Goal: Task Accomplishment & Management: Complete application form

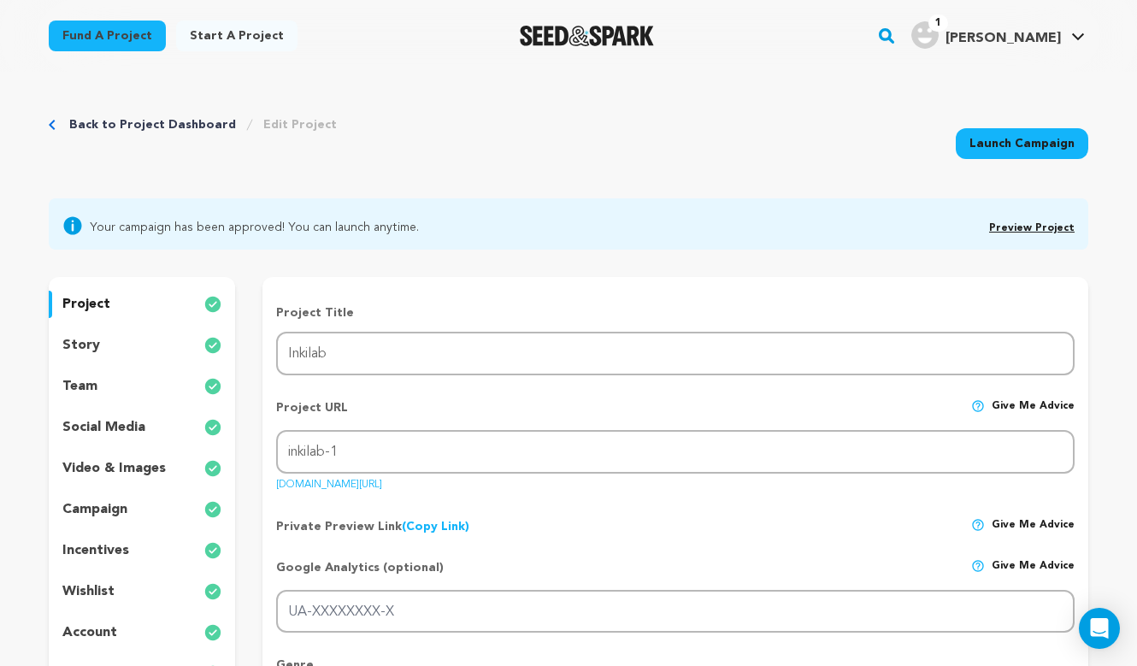
scroll to position [6, 0]
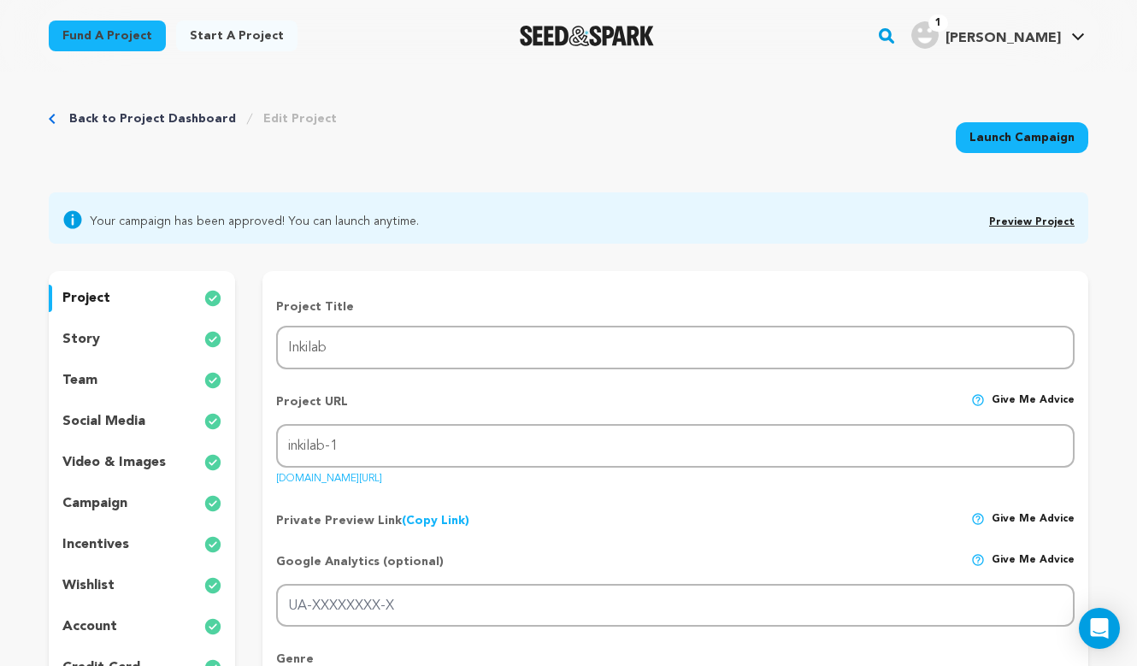
click at [1015, 215] on span "Preview Project" at bounding box center [1031, 219] width 85 height 21
click at [1015, 217] on link "Preview Project" at bounding box center [1031, 222] width 85 height 10
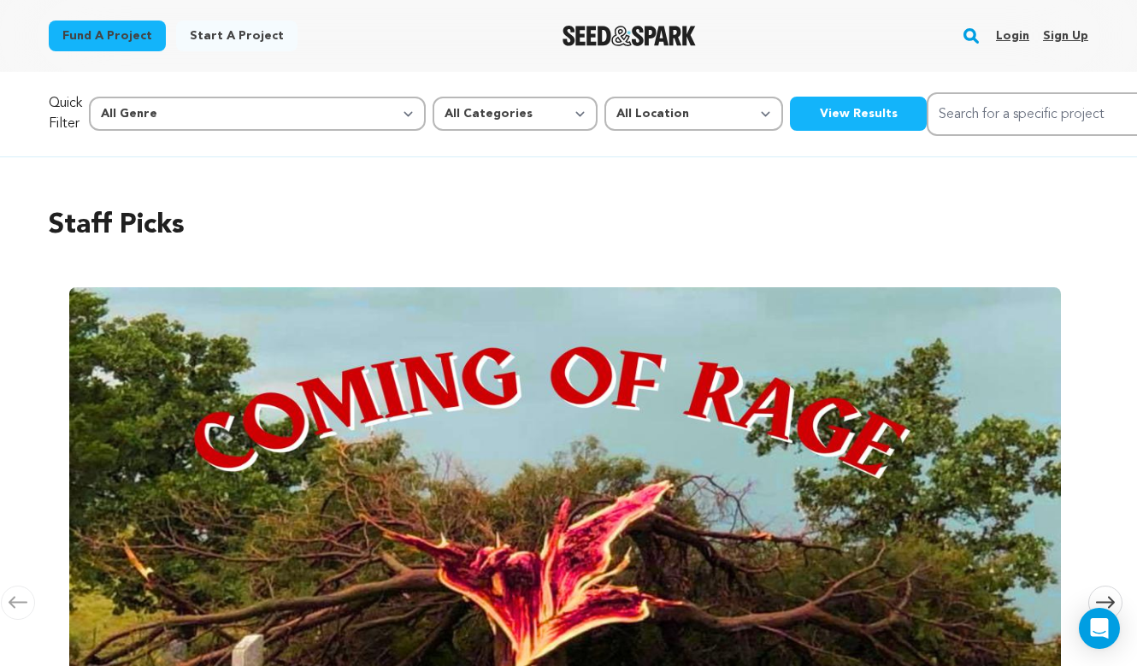
click at [1016, 35] on link "Login" at bounding box center [1012, 35] width 33 height 27
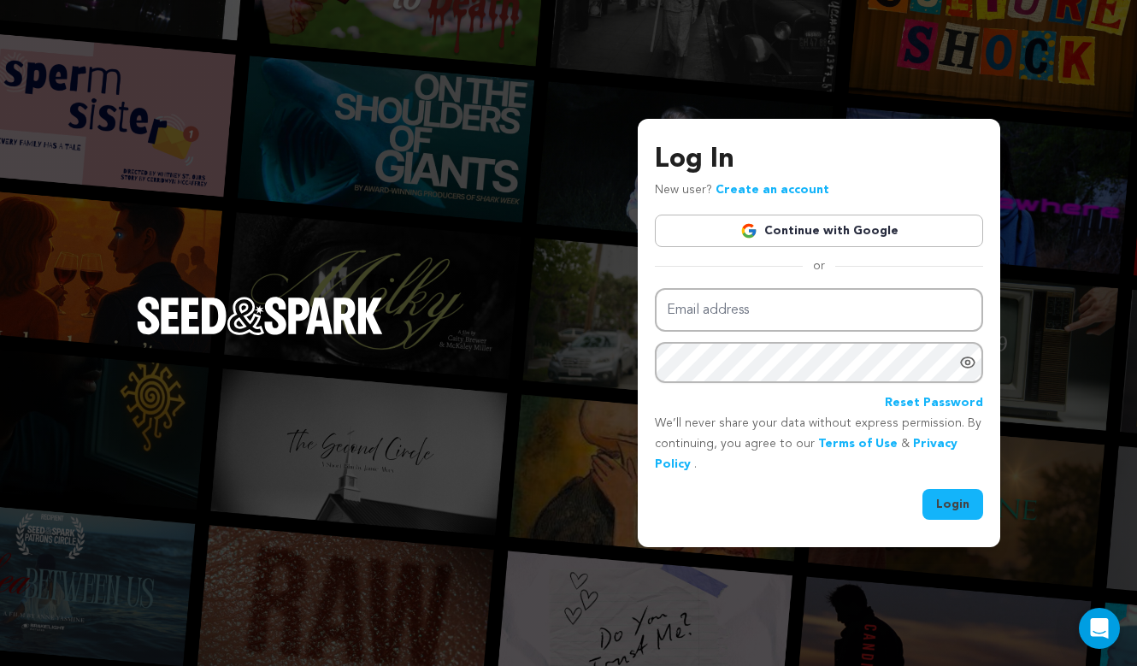
click at [818, 232] on link "Continue with Google" at bounding box center [819, 231] width 328 height 32
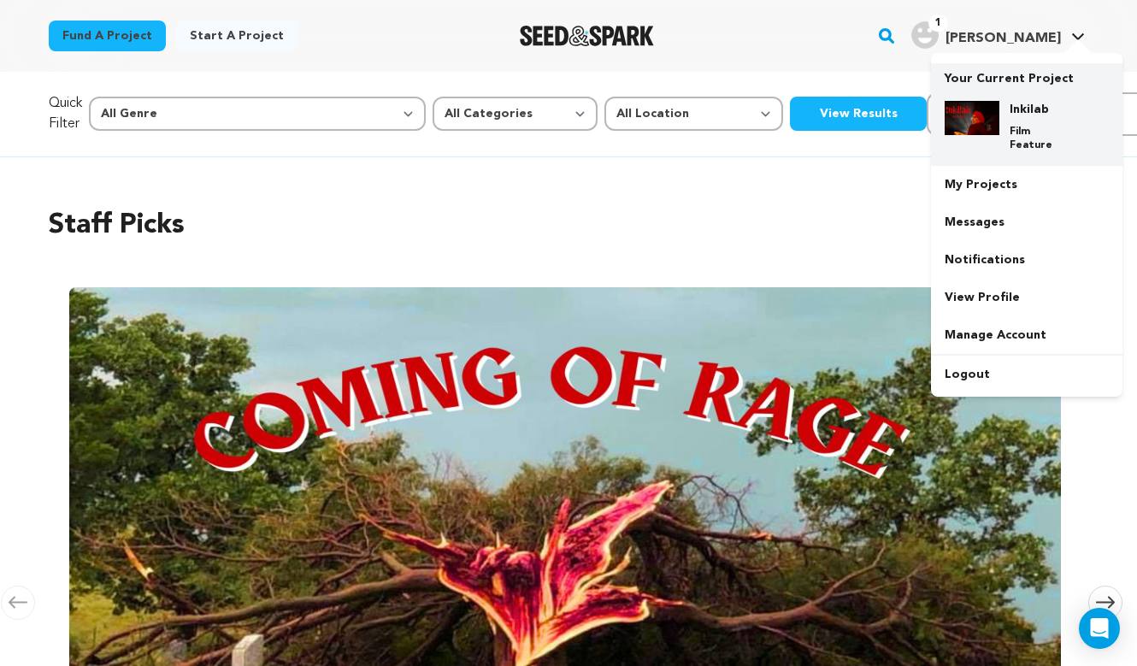
click at [999, 96] on div "Inkilab Film Feature" at bounding box center [1027, 126] width 164 height 79
click at [1030, 107] on h4 "Inkilab" at bounding box center [1041, 109] width 62 height 17
click at [1028, 125] on p "Film Feature" at bounding box center [1041, 138] width 62 height 27
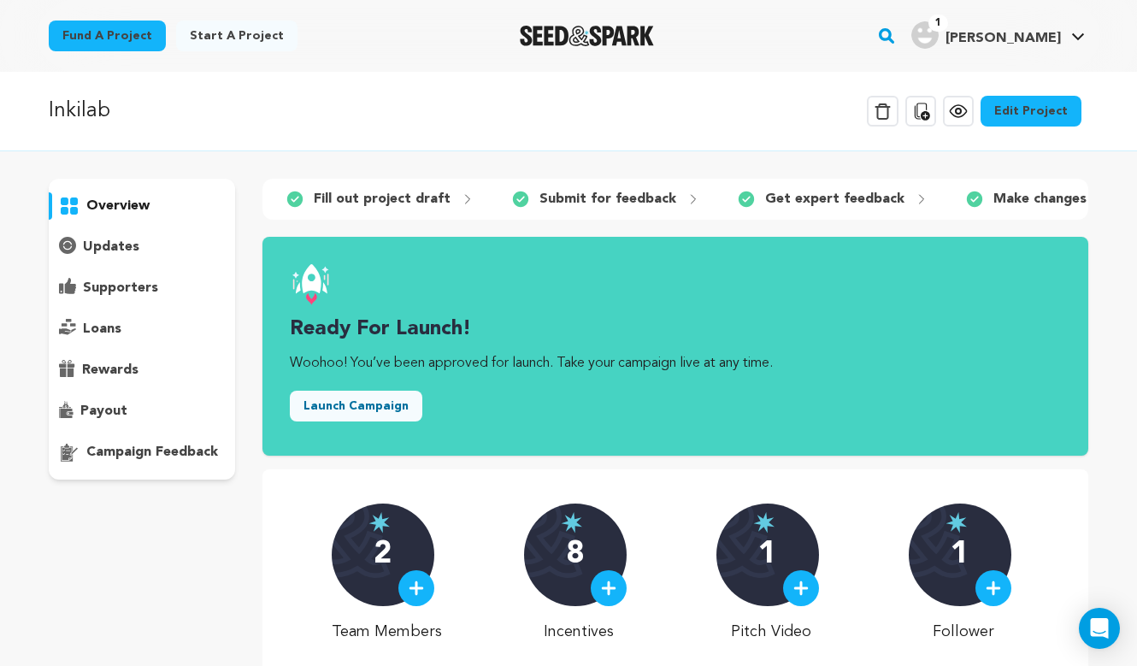
click at [130, 209] on p "overview" at bounding box center [117, 206] width 63 height 21
click at [1025, 117] on link "Edit Project" at bounding box center [1031, 111] width 101 height 31
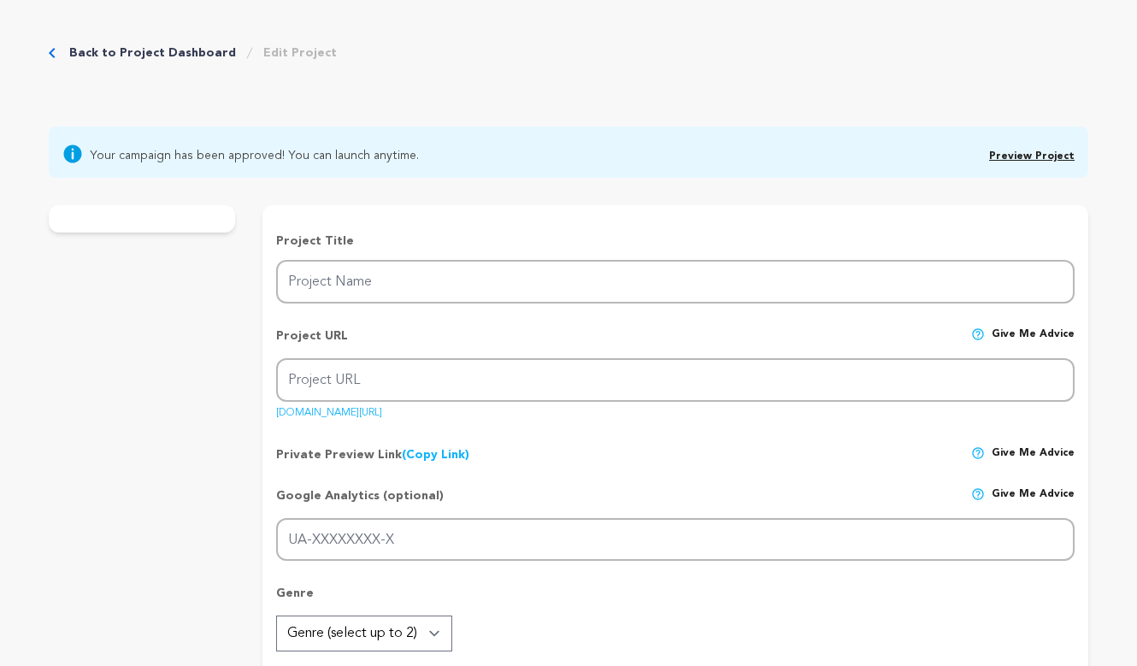
type input "Inkilab"
type input "inkilab-1"
type input "As the premiere nears, dancer Joti Singh confronts erasure to reclaim her great…"
type textarea "Choreographer [PERSON_NAME] channels her ancestral legacy to reclaim little-kno…"
type textarea "We aim to preserve the overlooked pre-1965 history of [DEMOGRAPHIC_DATA] immigr…"
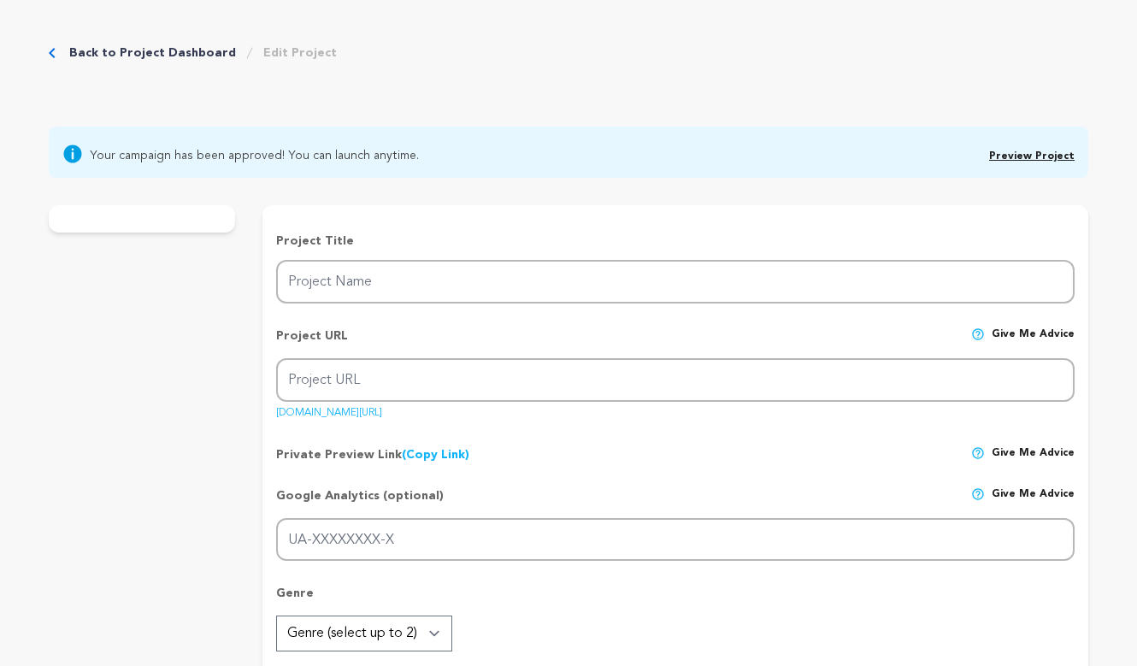
radio input "true"
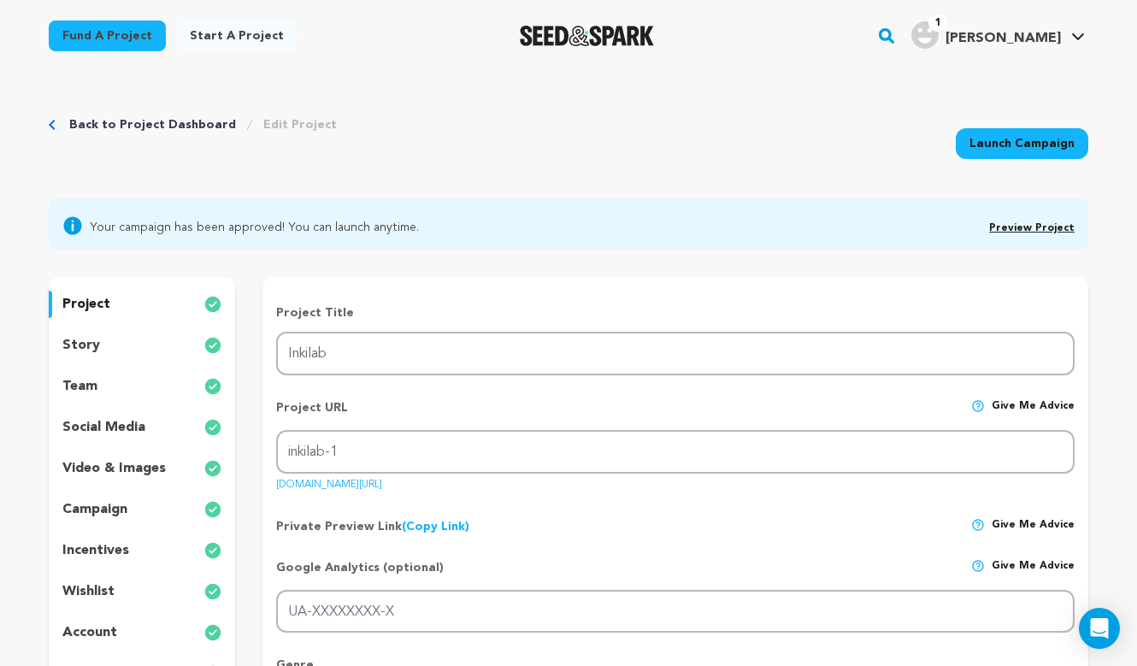
click at [1036, 226] on link "Preview Project" at bounding box center [1031, 228] width 85 height 10
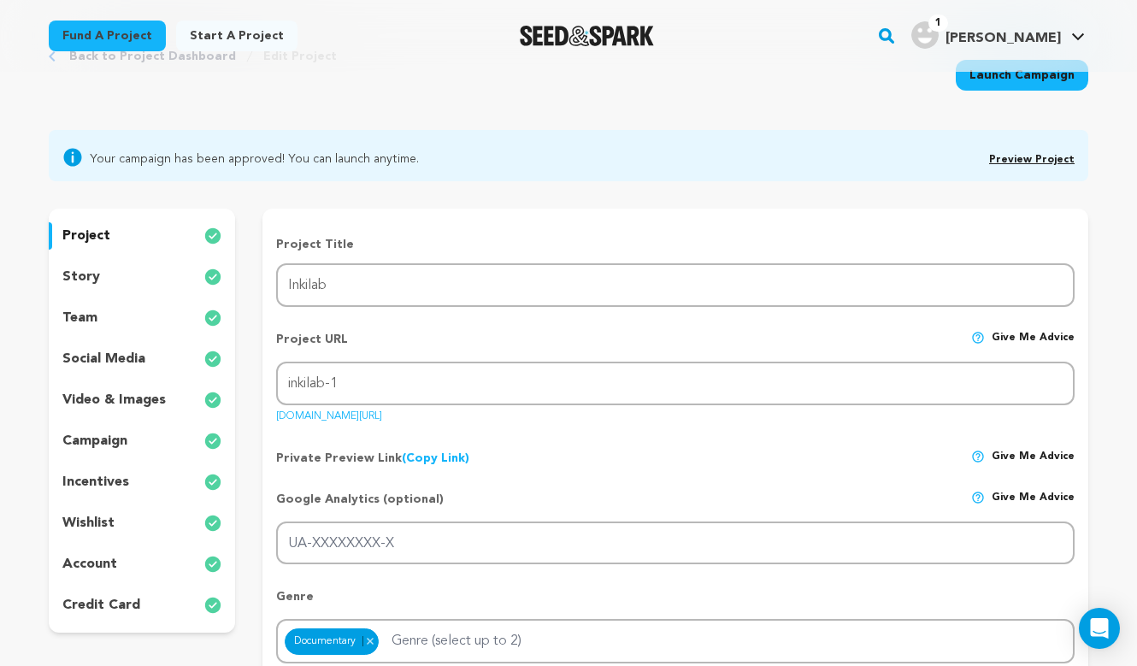
scroll to position [150, 0]
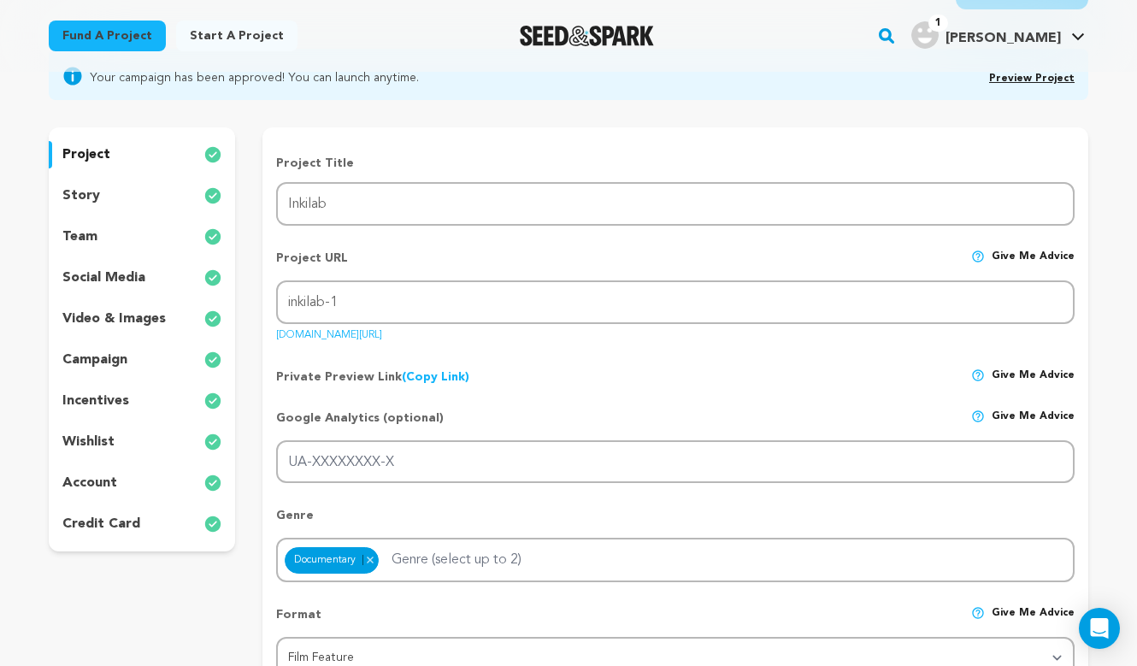
click at [102, 187] on div "story" at bounding box center [142, 195] width 186 height 27
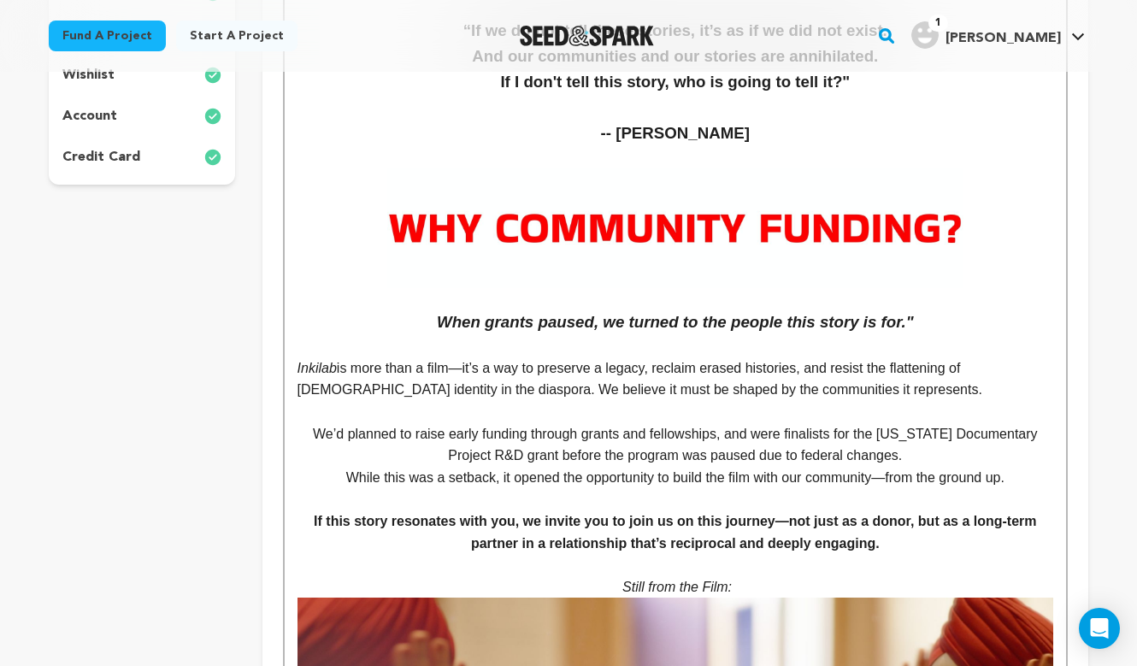
scroll to position [546, 0]
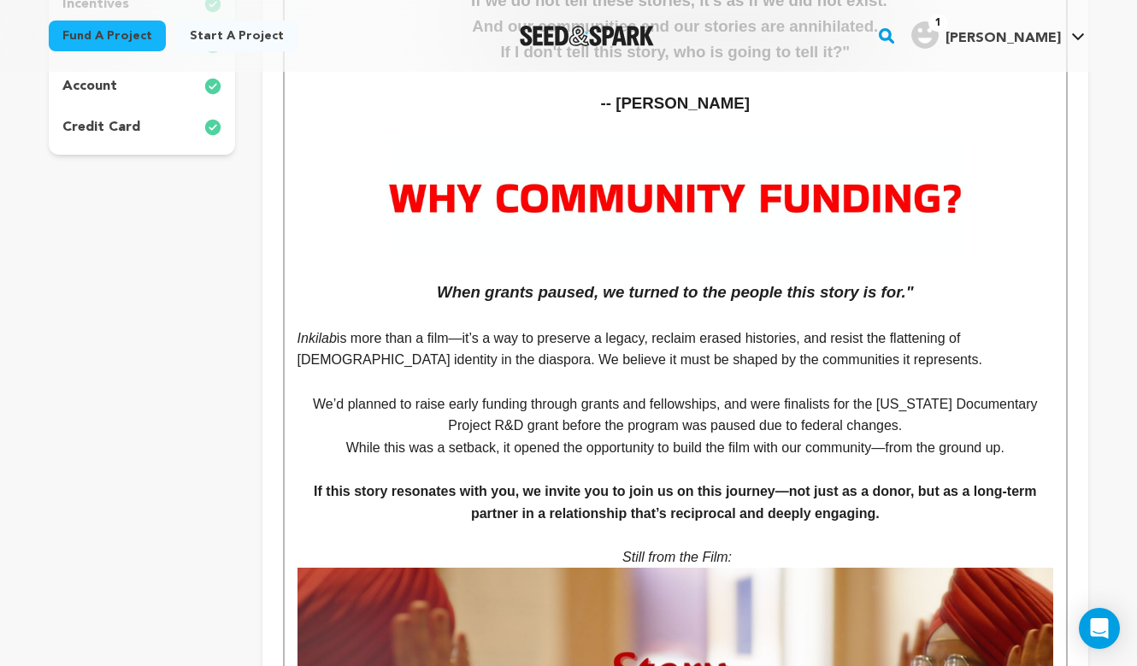
click at [845, 369] on p "Inkilab is more than a film—it’s a way to preserve a legacy, reclaim erased his…" at bounding box center [676, 349] width 756 height 44
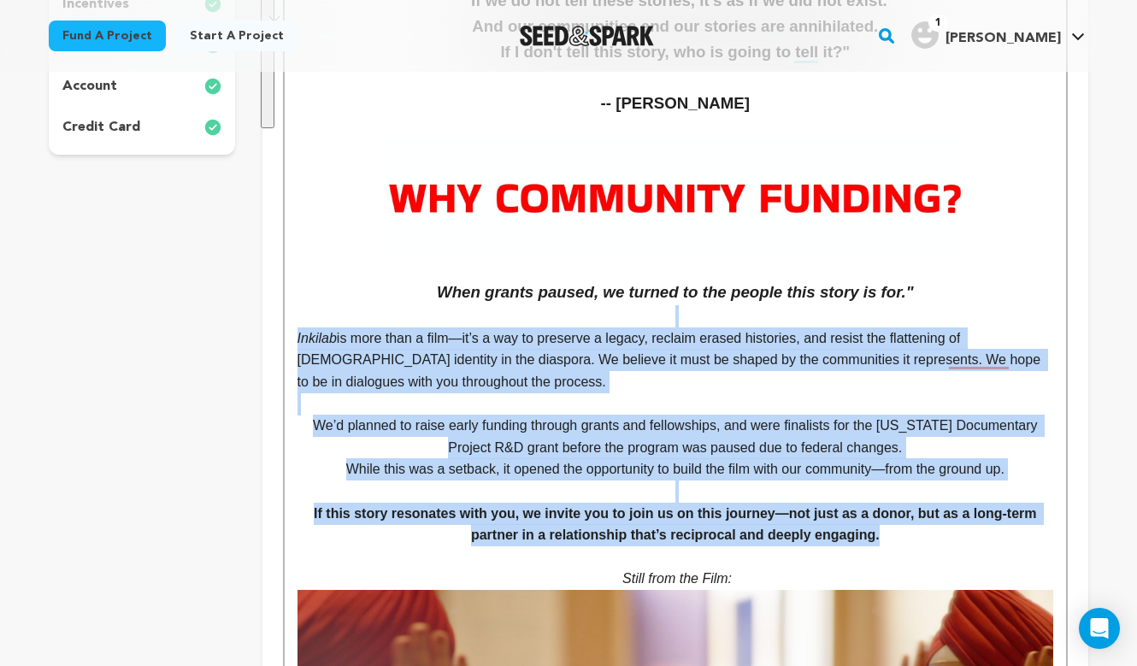
drag, startPoint x: 889, startPoint y: 536, endPoint x: 300, endPoint y: 325, distance: 625.7
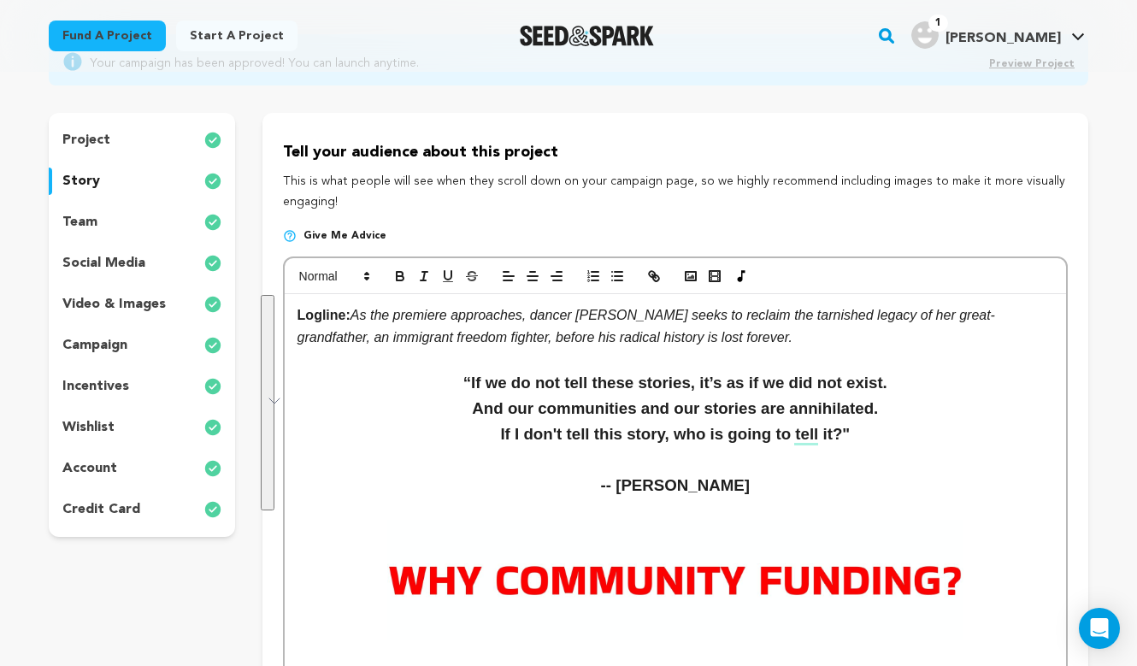
scroll to position [127, 0]
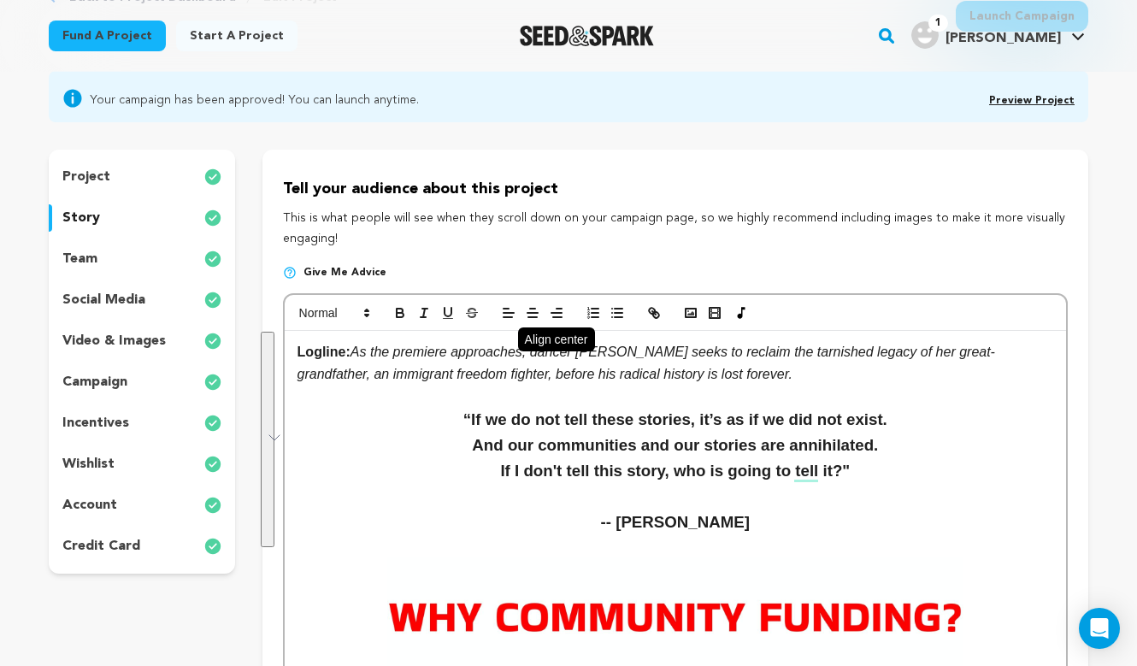
click at [530, 314] on icon "button" at bounding box center [532, 312] width 15 height 15
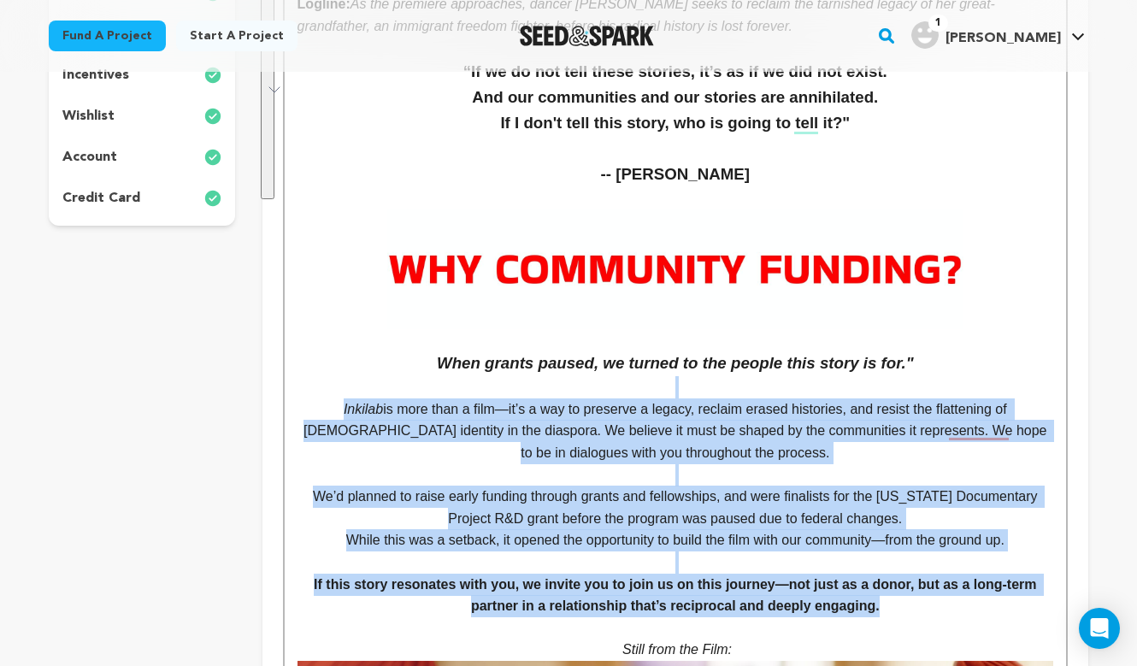
scroll to position [478, 0]
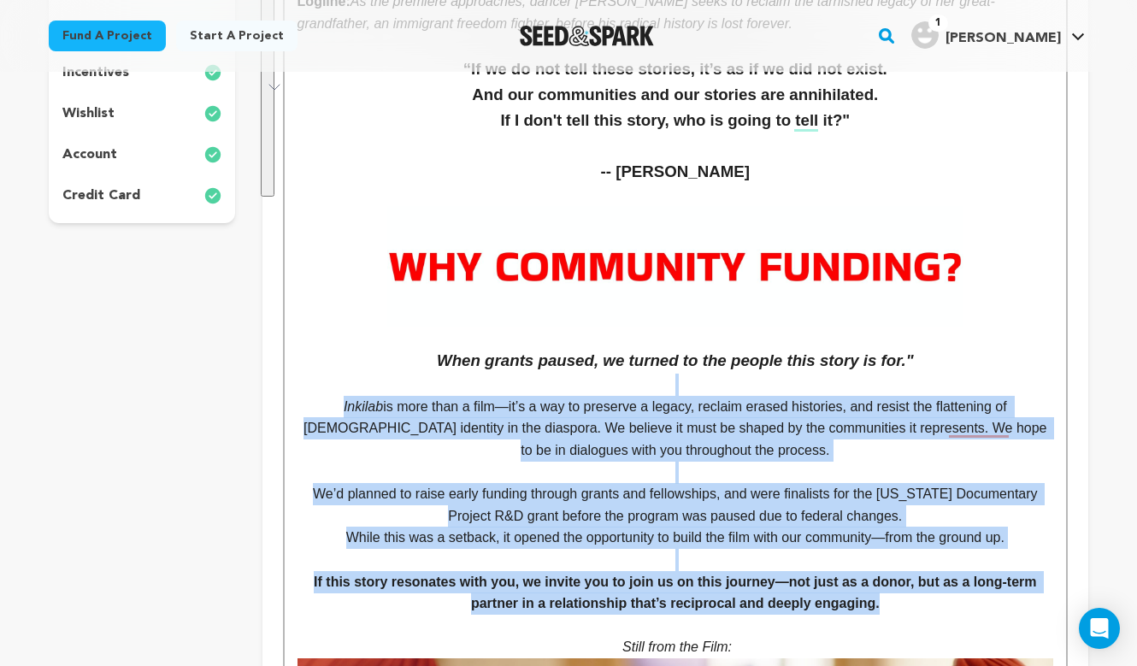
click at [458, 455] on p "Inkilab is more than a film—it’s a way to preserve a legacy, reclaim erased his…" at bounding box center [676, 429] width 756 height 66
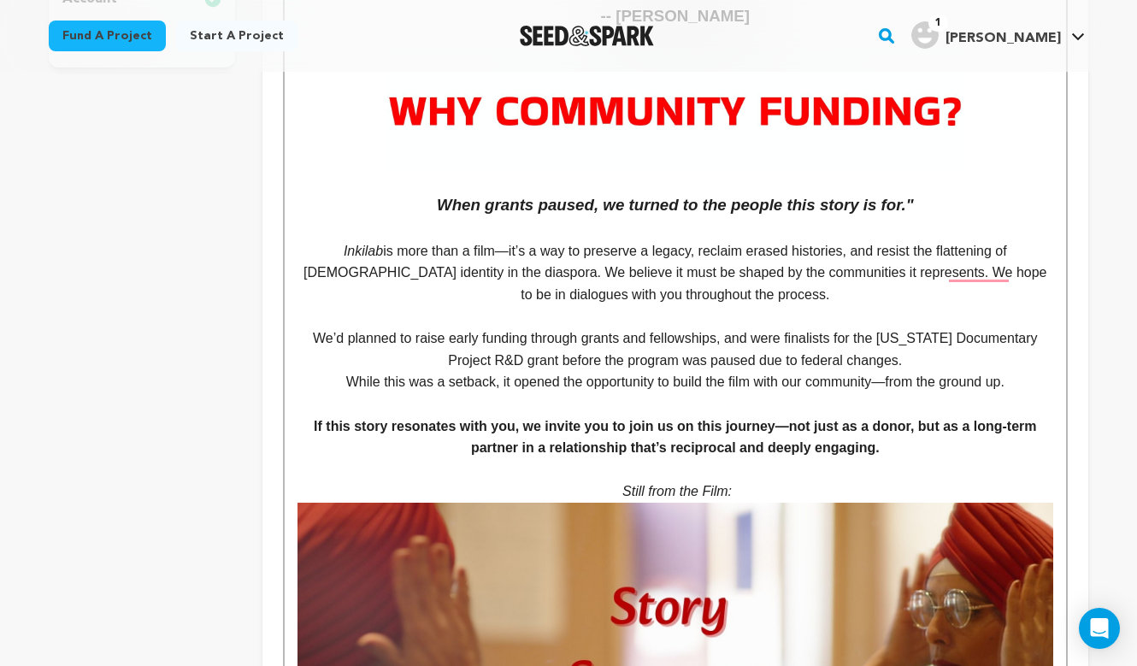
scroll to position [634, 0]
click at [346, 381] on span "While this was a setback, it opened the opportunity to build the film with our …" at bounding box center [675, 381] width 658 height 15
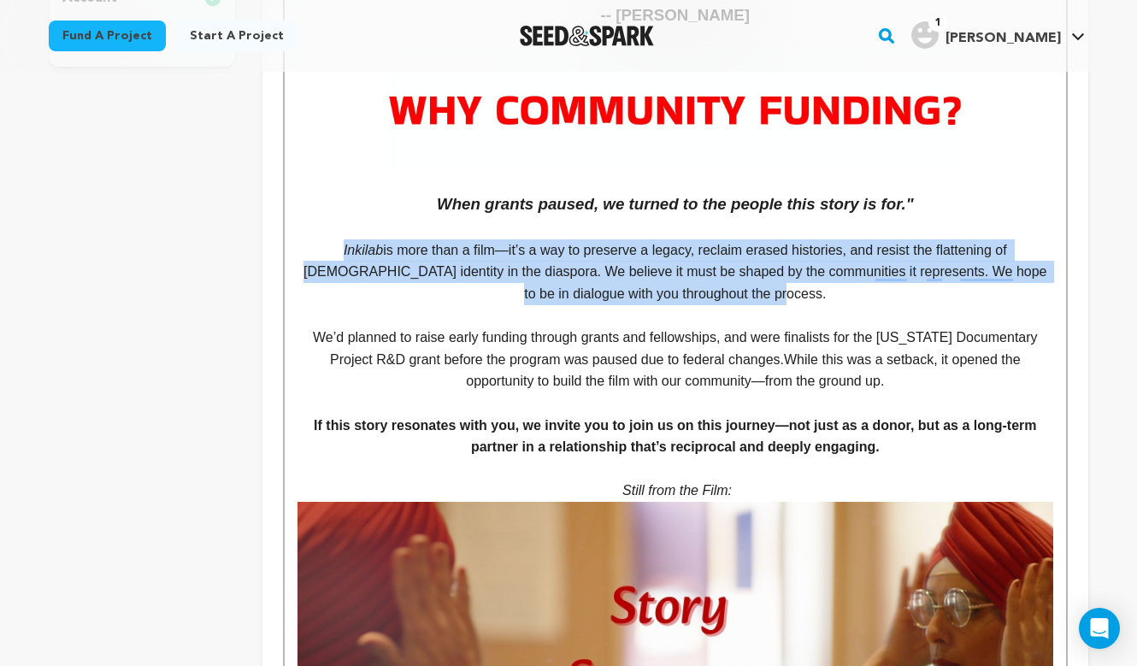
drag, startPoint x: 772, startPoint y: 299, endPoint x: 292, endPoint y: 246, distance: 483.4
copy p "Inkilab is more than a film—it’s a way to preserve a legacy, reclaim erased his…"
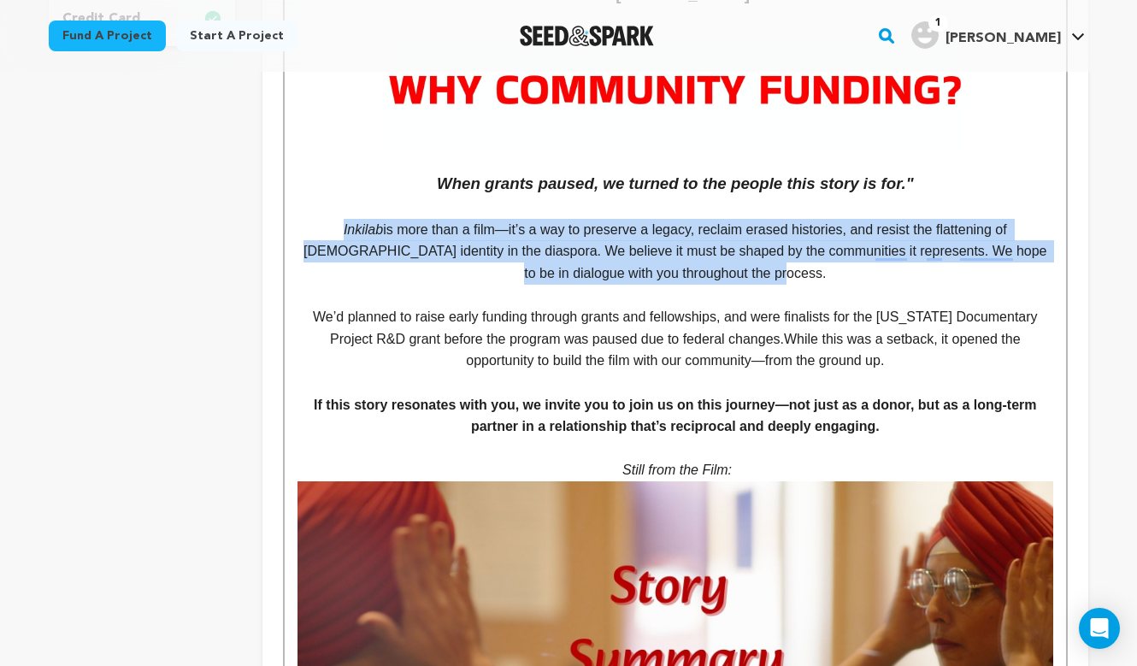
scroll to position [656, 0]
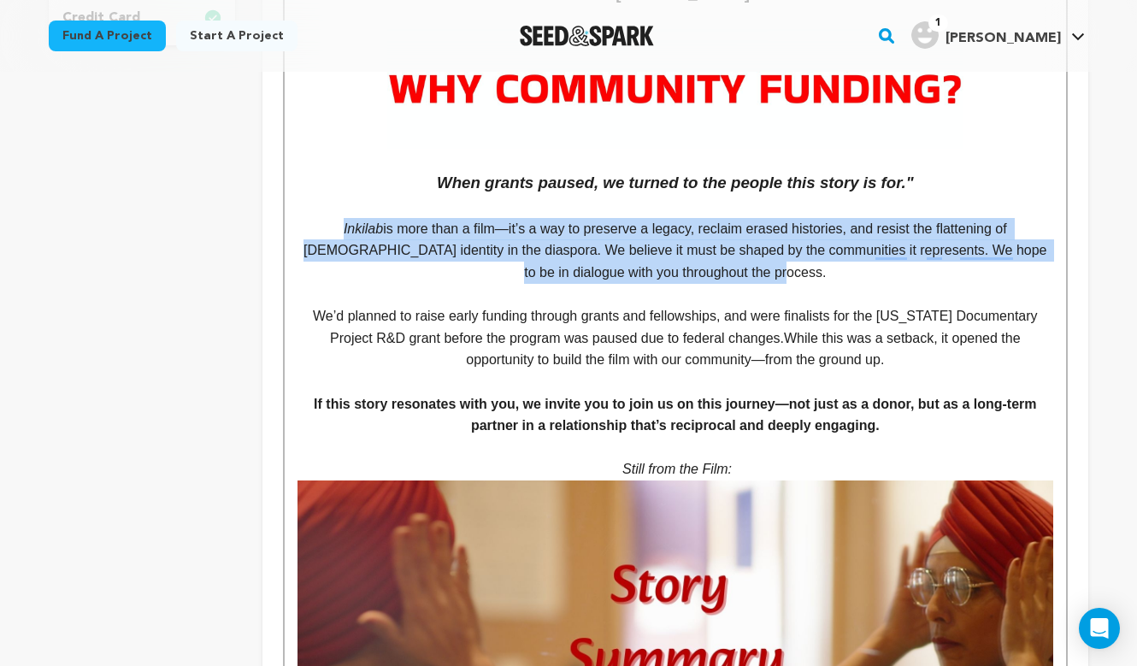
click at [772, 248] on p "Inkilab is more than a film—it’s a way to preserve a legacy, reclaim erased his…" at bounding box center [676, 251] width 756 height 66
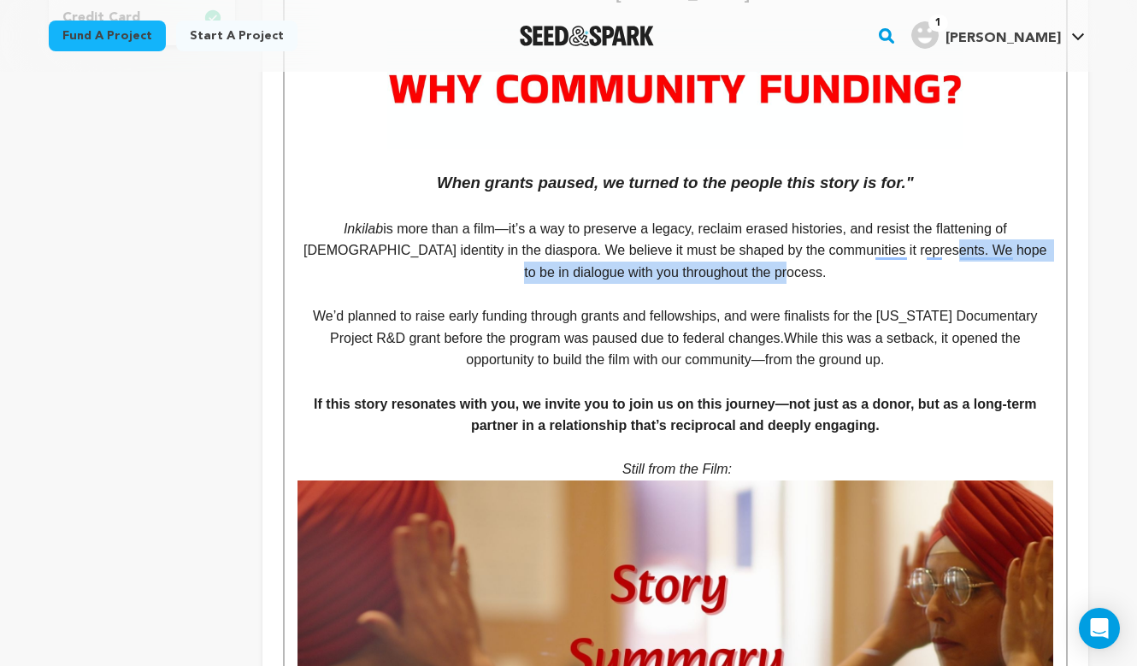
drag, startPoint x: 759, startPoint y: 277, endPoint x: 856, endPoint y: 247, distance: 101.1
click at [856, 247] on p "Inkilab is more than a film—it’s a way to preserve a legacy, reclaim erased his…" at bounding box center [676, 251] width 756 height 66
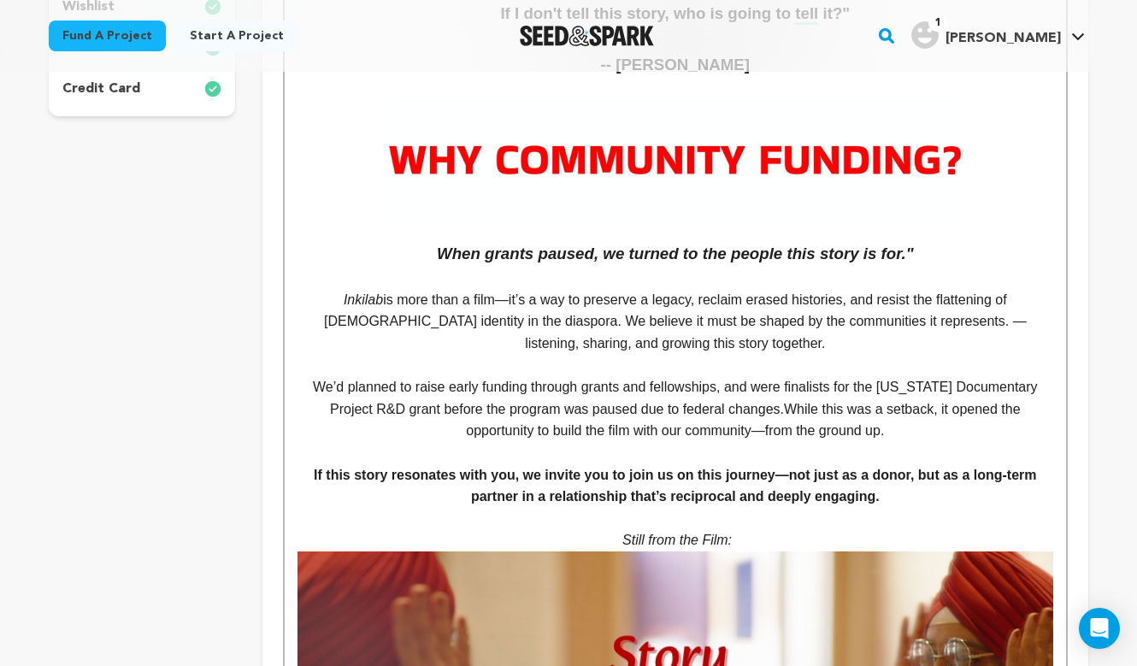
scroll to position [588, 0]
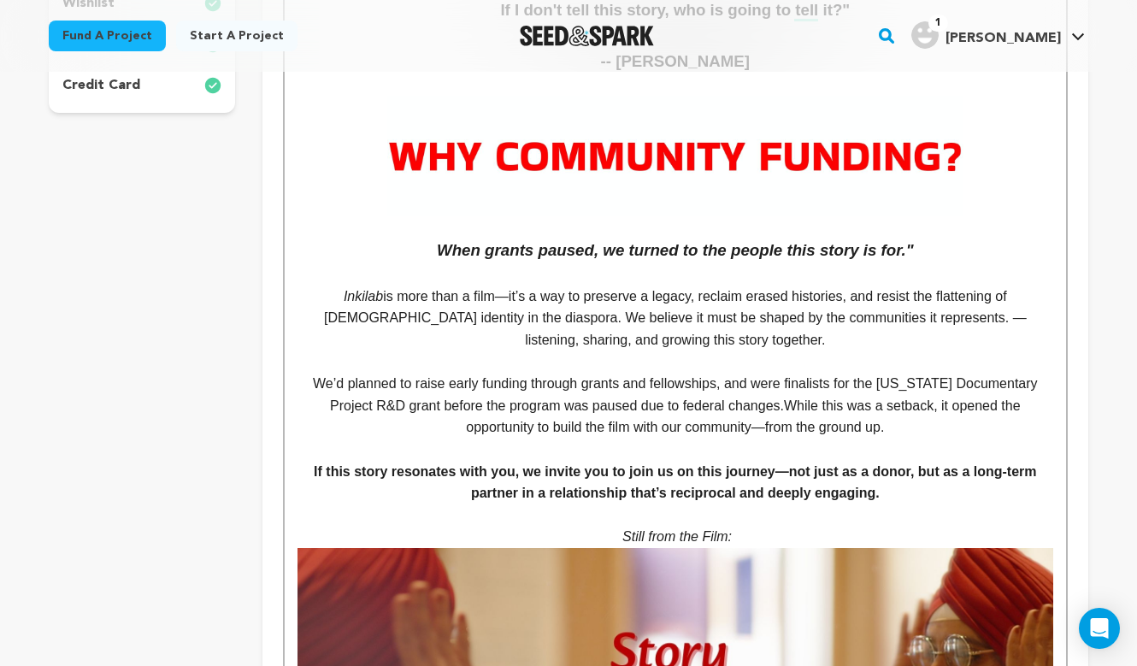
click at [772, 339] on p "Inkilab is more than a film—it’s a way to preserve a legacy, reclaim erased his…" at bounding box center [676, 319] width 756 height 66
click at [663, 321] on p "Inkilab is more than a film—it’s a way to preserve a legacy, reclaim erased his…" at bounding box center [676, 319] width 756 height 66
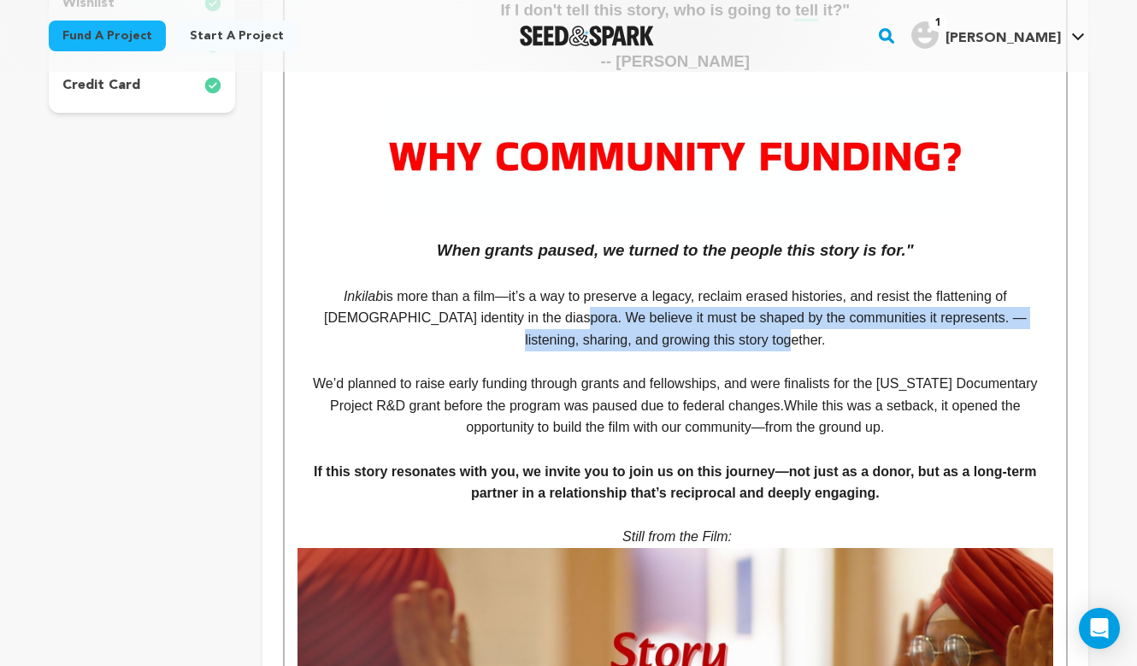
drag, startPoint x: 737, startPoint y: 339, endPoint x: 452, endPoint y: 313, distance: 285.9
click at [452, 313] on p "Inkilab is more than a film—it’s a way to preserve a legacy, reclaim erased his…" at bounding box center [676, 319] width 756 height 66
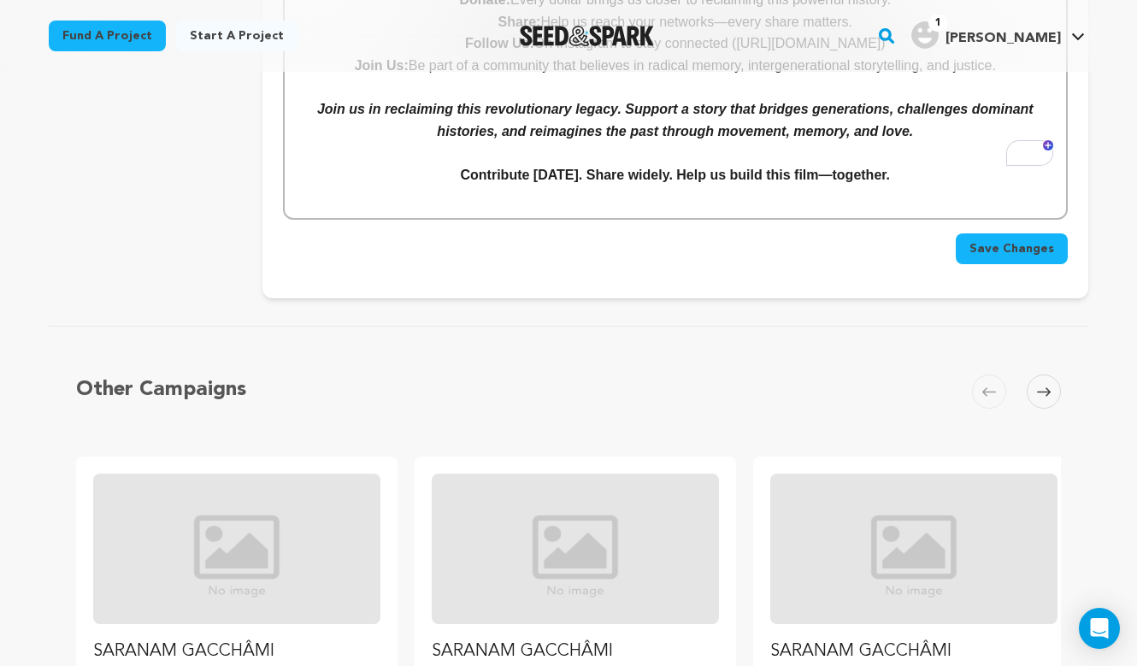
scroll to position [10482, 0]
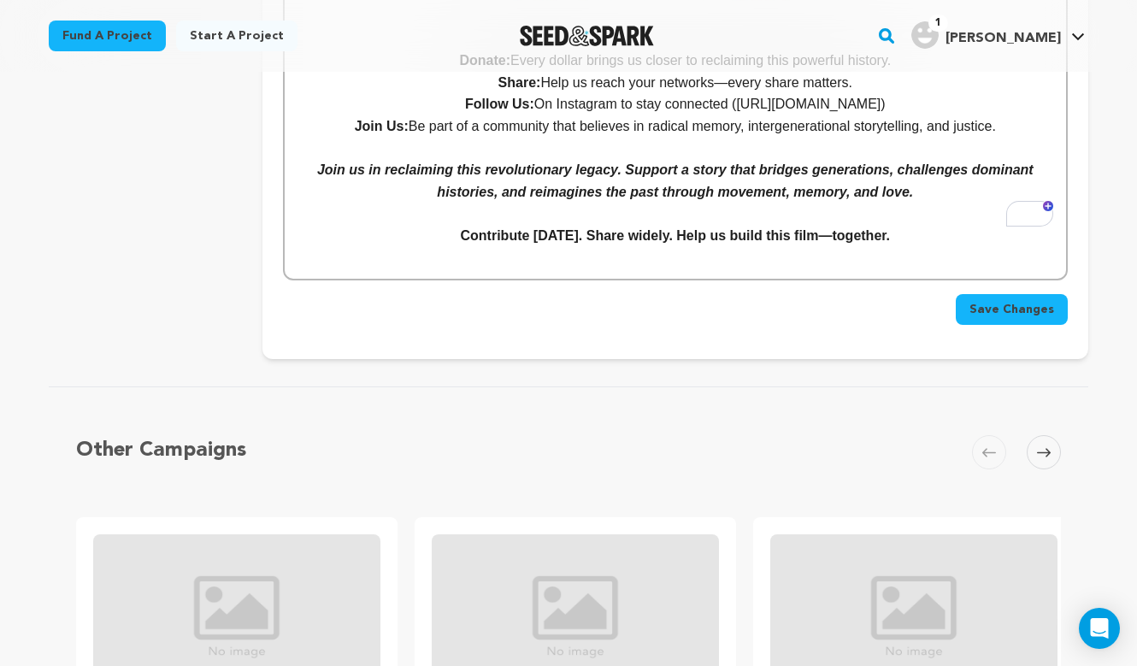
click at [1013, 301] on span "Save Changes" at bounding box center [1011, 309] width 85 height 17
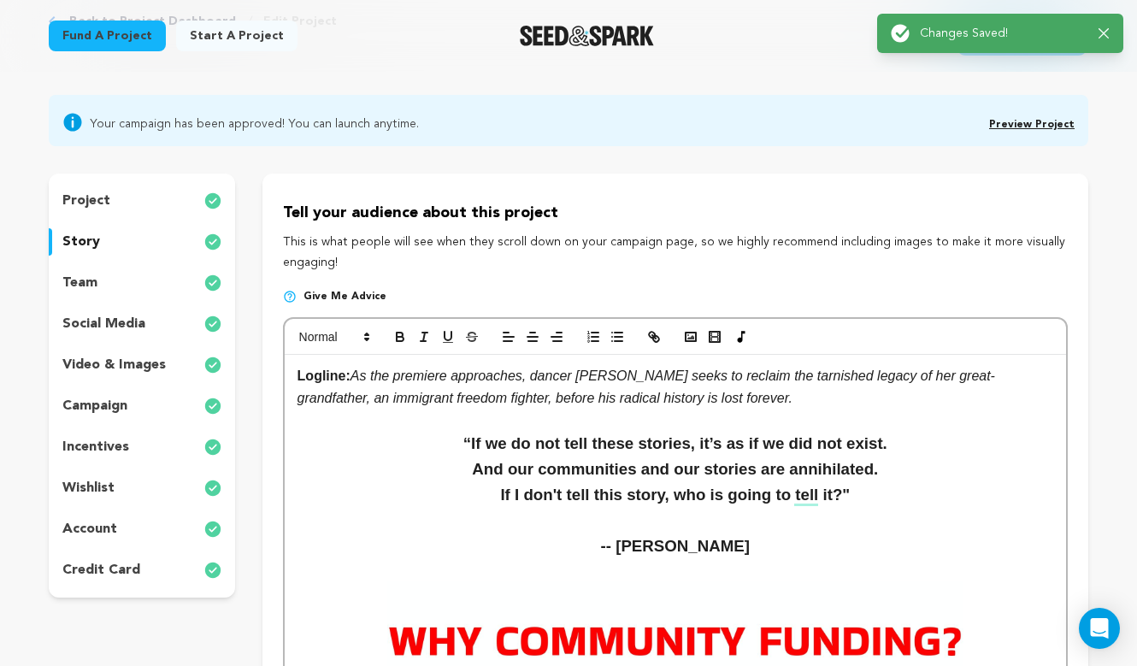
scroll to position [0, 0]
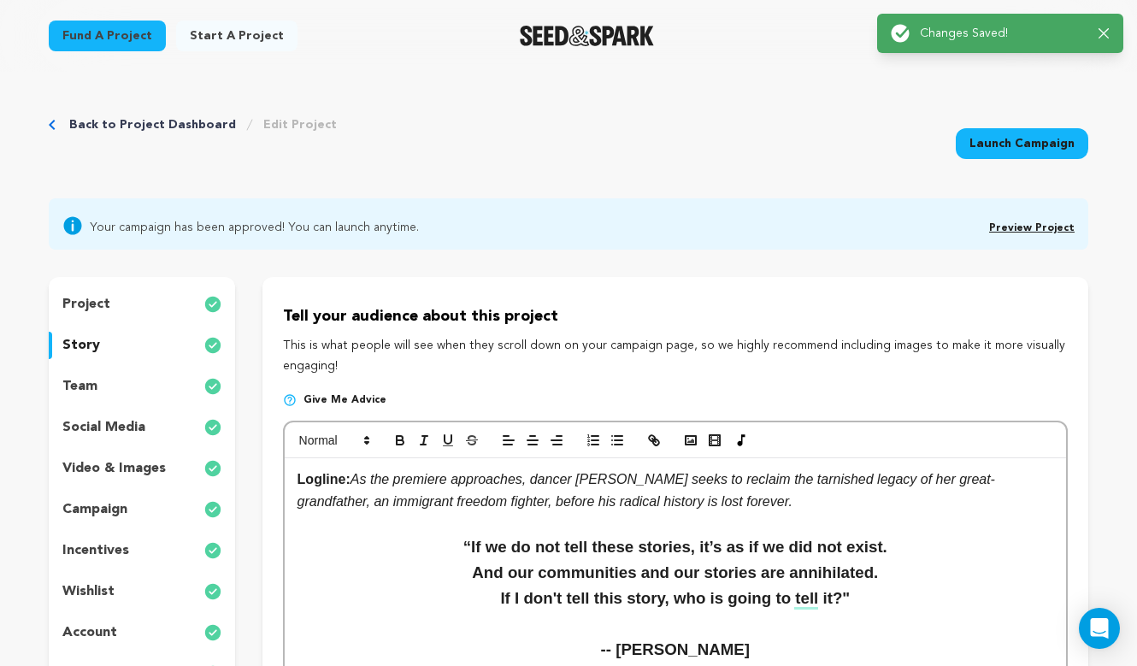
click at [1023, 226] on link "Preview Project" at bounding box center [1031, 228] width 85 height 10
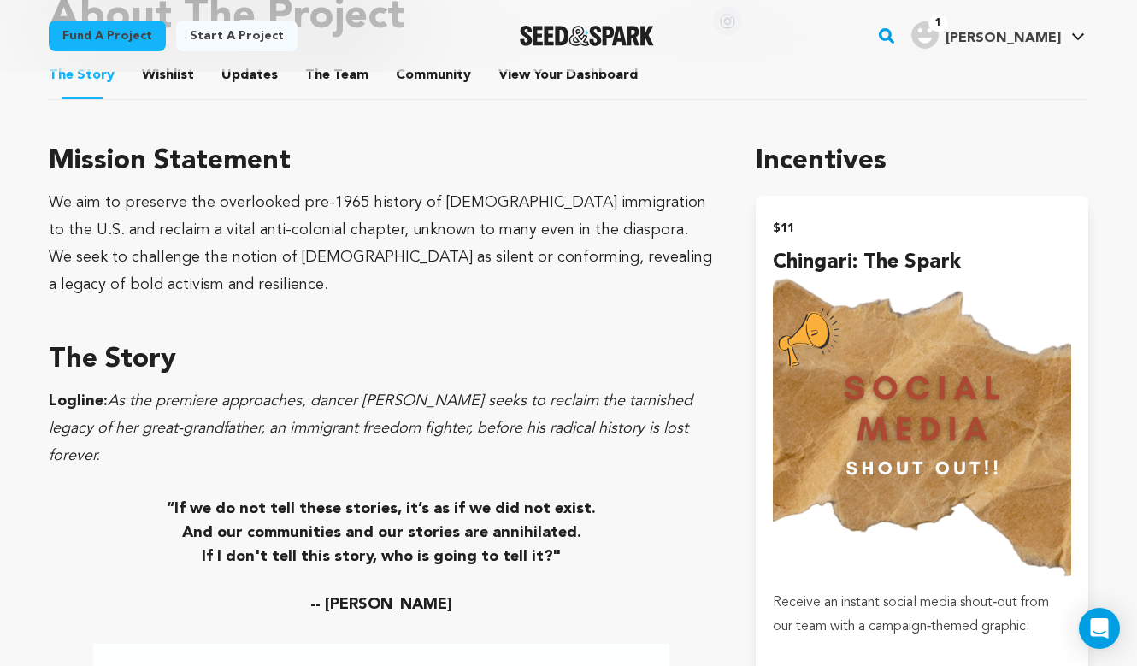
scroll to position [848, 0]
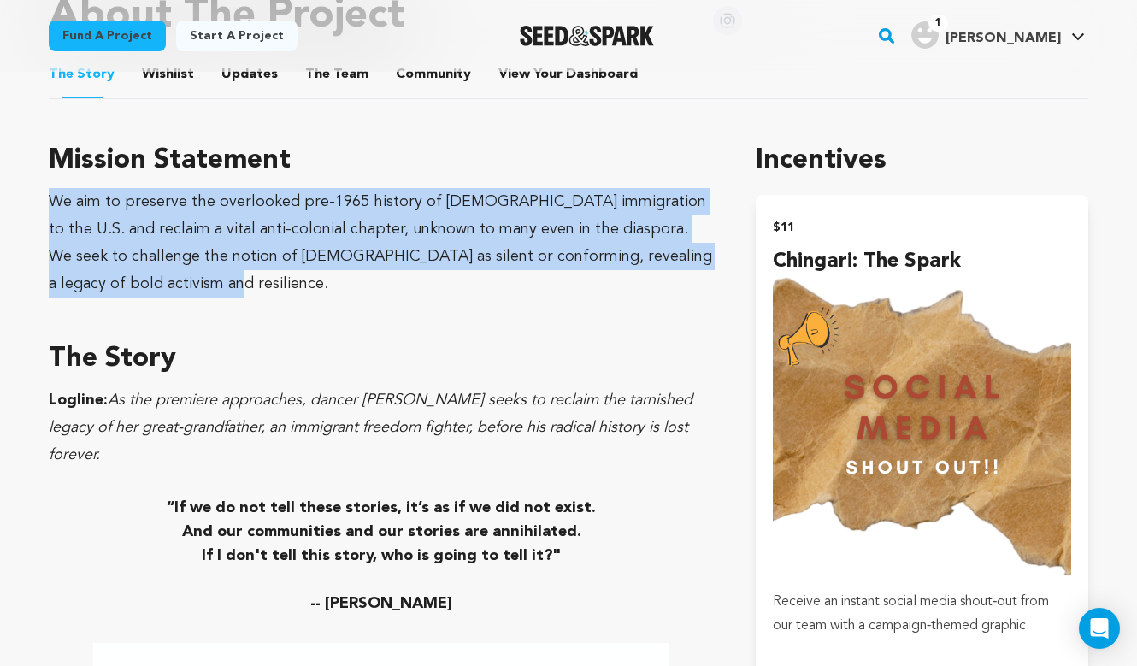
drag, startPoint x: 152, startPoint y: 286, endPoint x: 50, endPoint y: 211, distance: 126.7
click at [50, 211] on div "We aim to preserve the overlooked pre-1965 history of [DEMOGRAPHIC_DATA] immigr…" at bounding box center [382, 242] width 666 height 109
copy div "We aim to preserve the overlooked pre-1965 history of [DEMOGRAPHIC_DATA] immigr…"
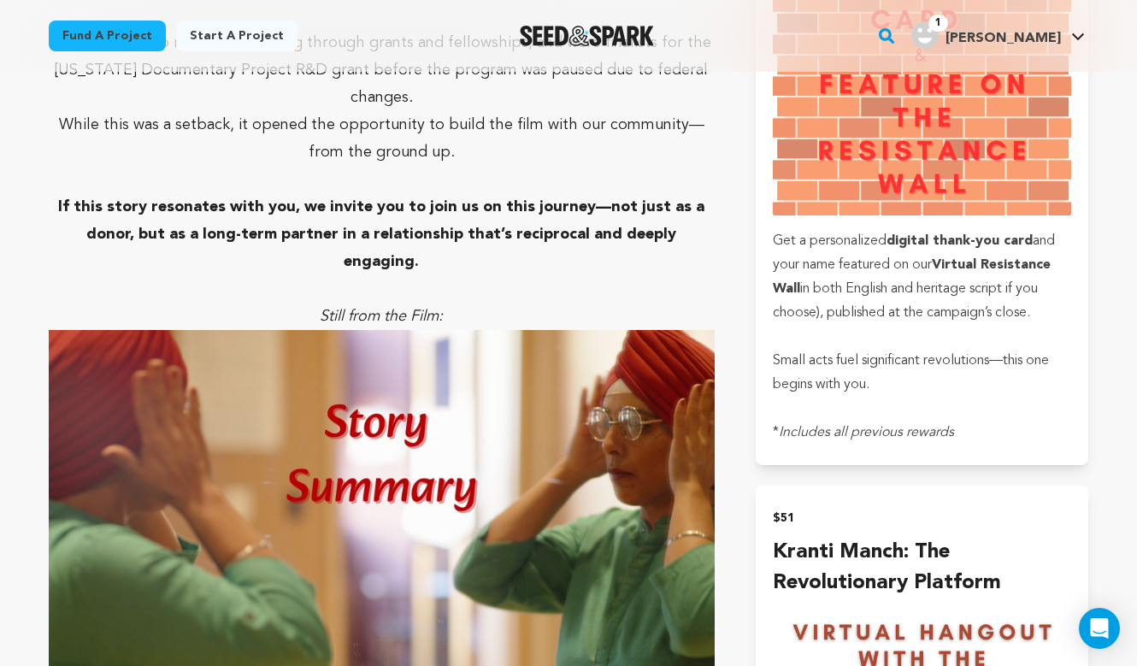
scroll to position [1773, 0]
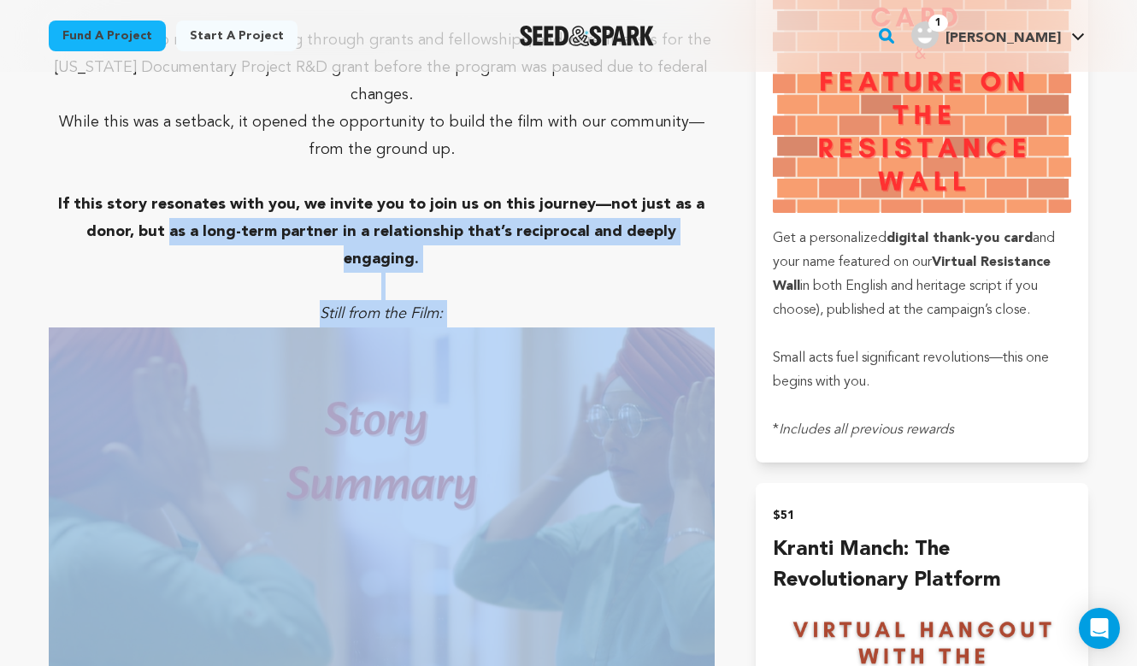
drag, startPoint x: 737, startPoint y: 202, endPoint x: 138, endPoint y: 197, distance: 598.5
click at [115, 273] on p at bounding box center [382, 286] width 666 height 27
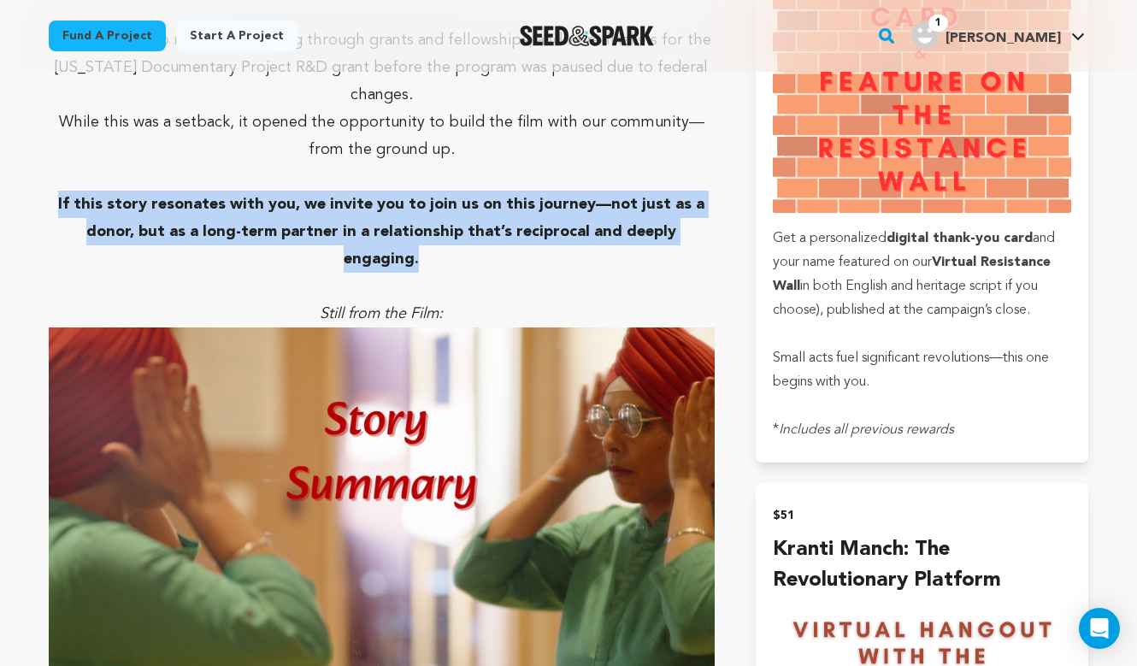
drag, startPoint x: 67, startPoint y: 166, endPoint x: 710, endPoint y: 215, distance: 644.7
click at [710, 215] on p "If this story resonates with you, we invite you to join us on this journey—not …" at bounding box center [382, 232] width 666 height 82
copy strong "If this story resonates with you, we invite you to join us on this journey—not …"
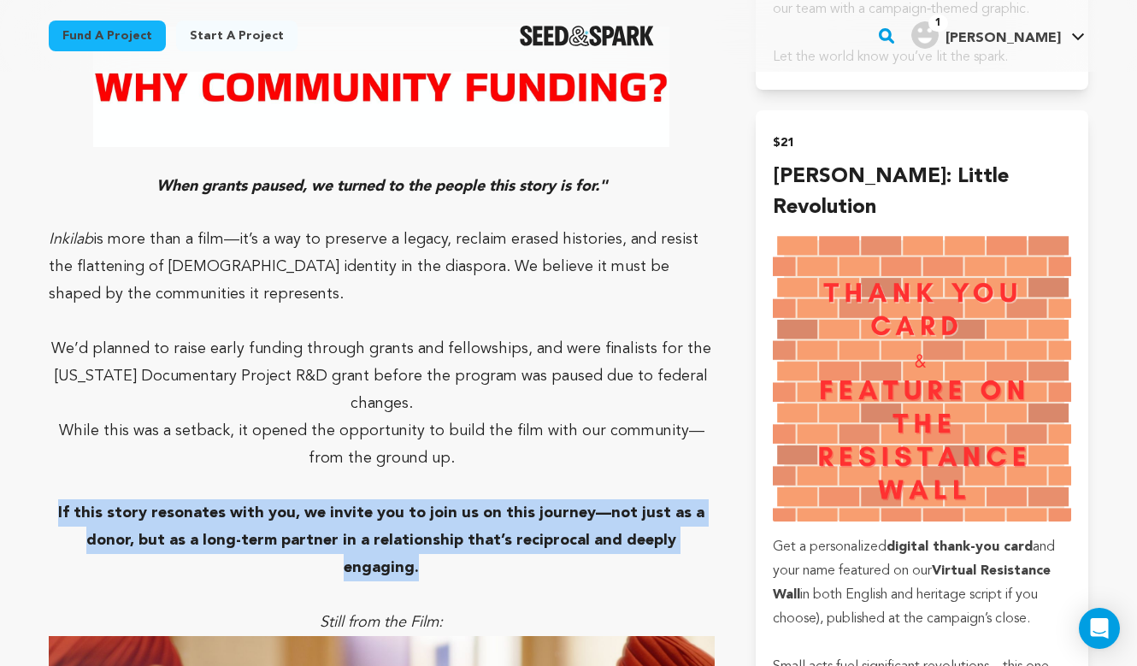
scroll to position [1462, 0]
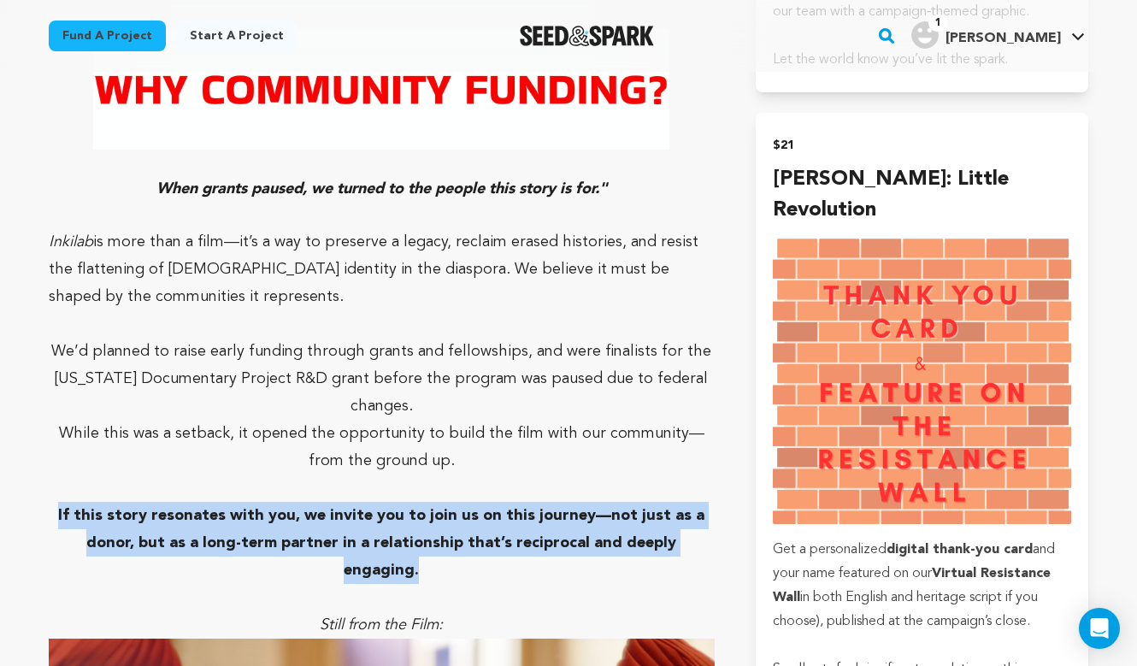
click at [378, 273] on p "Inkilab is more than a film—it’s a way to preserve a legacy, reclaim erased his…" at bounding box center [382, 269] width 666 height 82
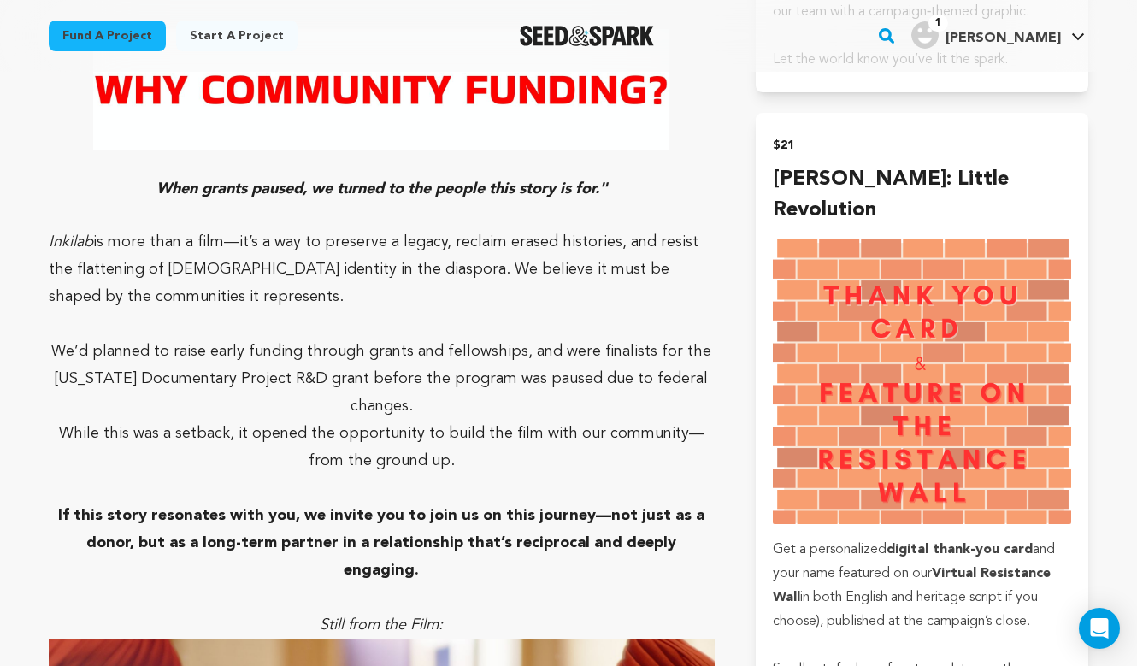
scroll to position [5983, 0]
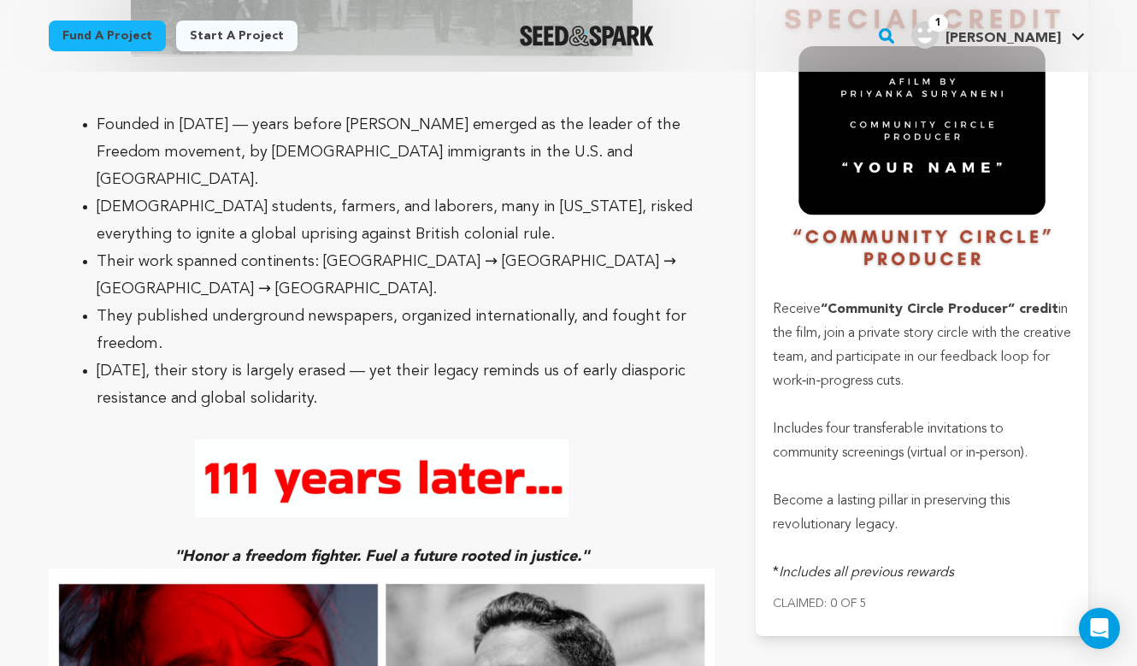
click at [350, 357] on li "[DATE], their story is largely erased — yet their legacy reminds us of early di…" at bounding box center [396, 384] width 598 height 55
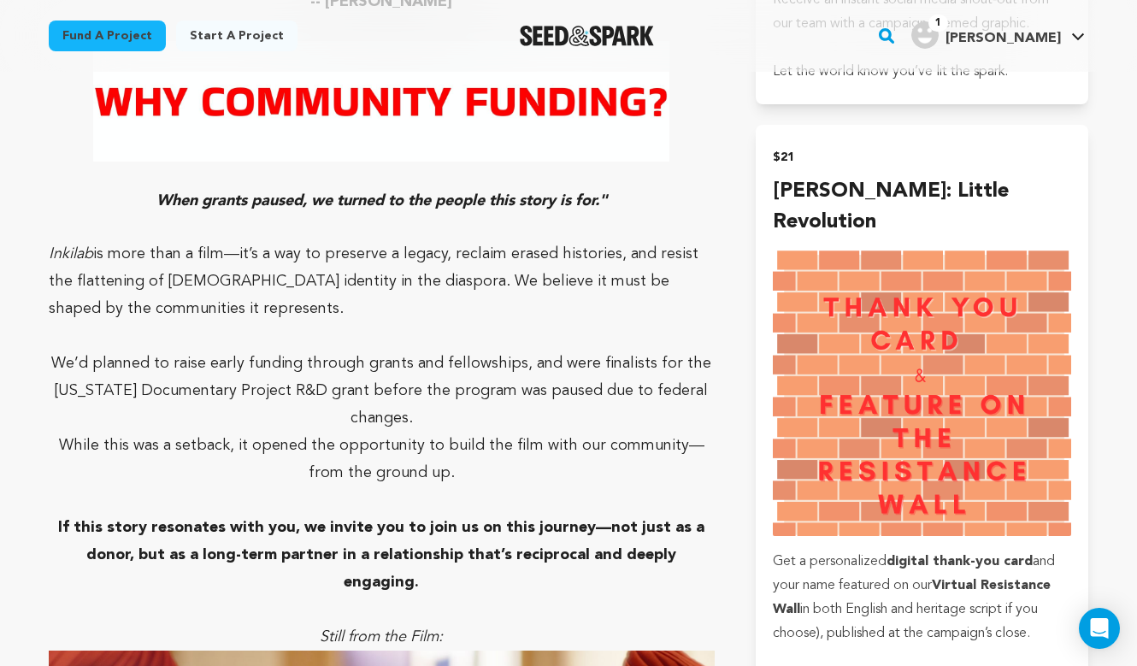
scroll to position [1451, 0]
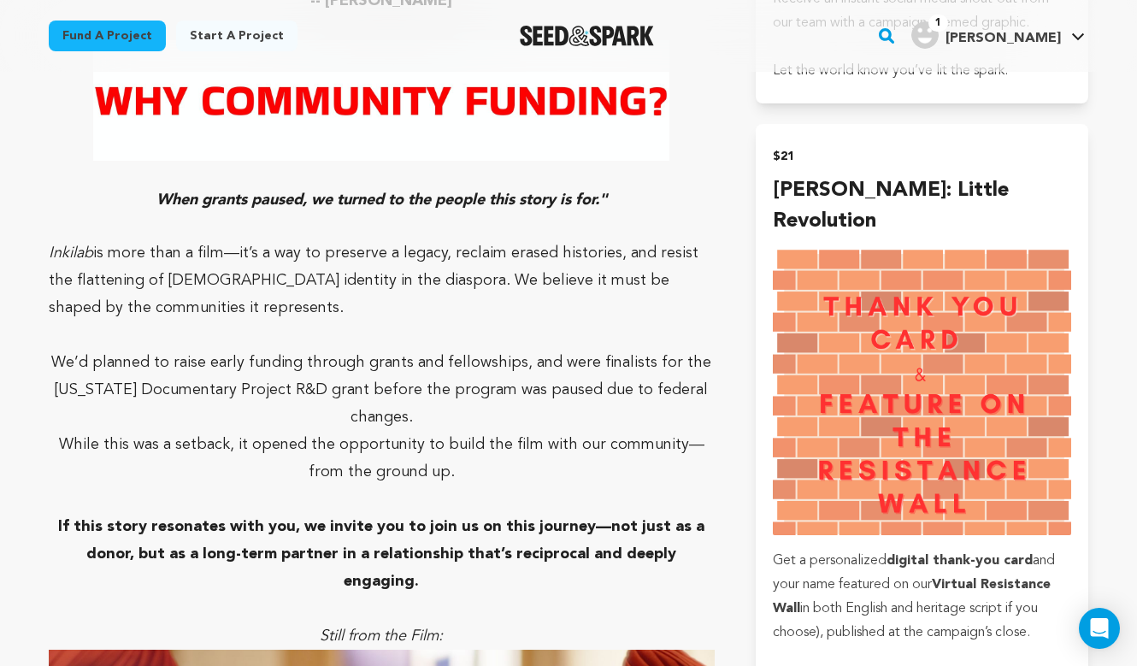
click at [229, 286] on p "Inkilab is more than a film—it’s a way to preserve a legacy, reclaim erased his…" at bounding box center [382, 280] width 666 height 82
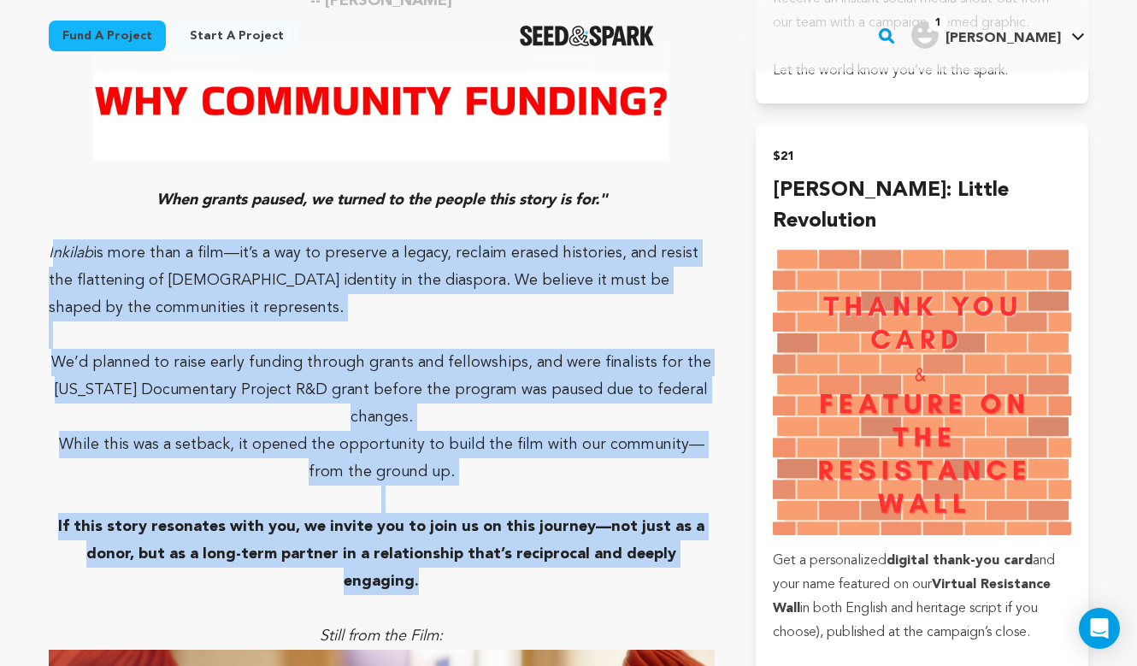
drag, startPoint x: 50, startPoint y: 220, endPoint x: 721, endPoint y: 529, distance: 738.2
copy div "nkilab is more than a film—it’s a way to preserve a legacy, reclaim erased hist…"
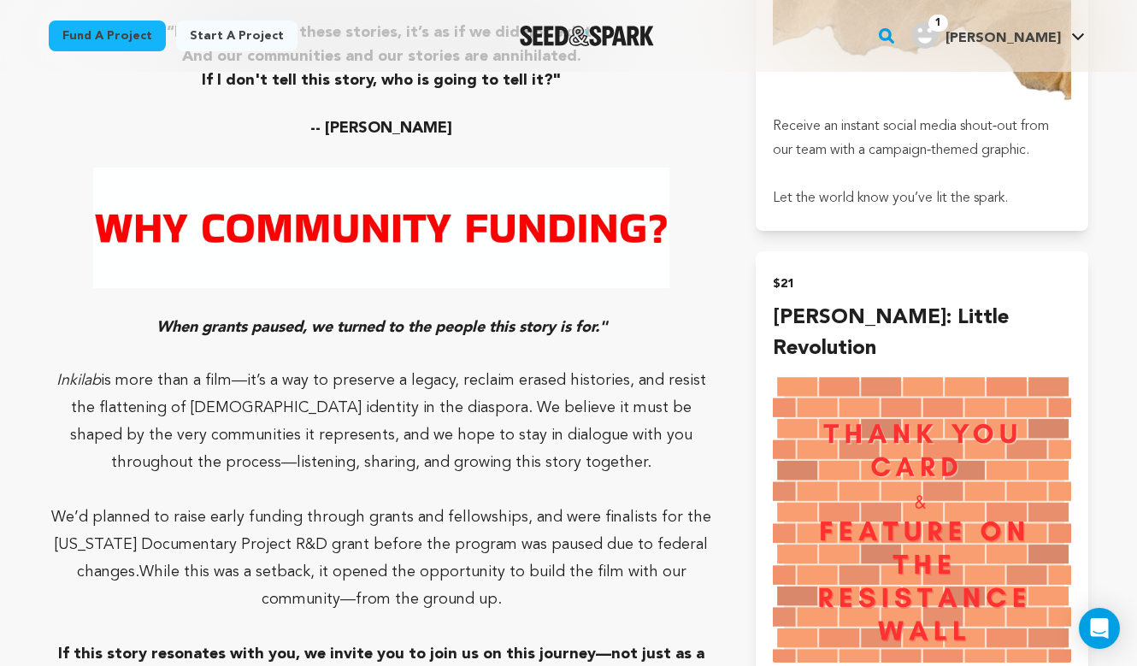
scroll to position [1329, 0]
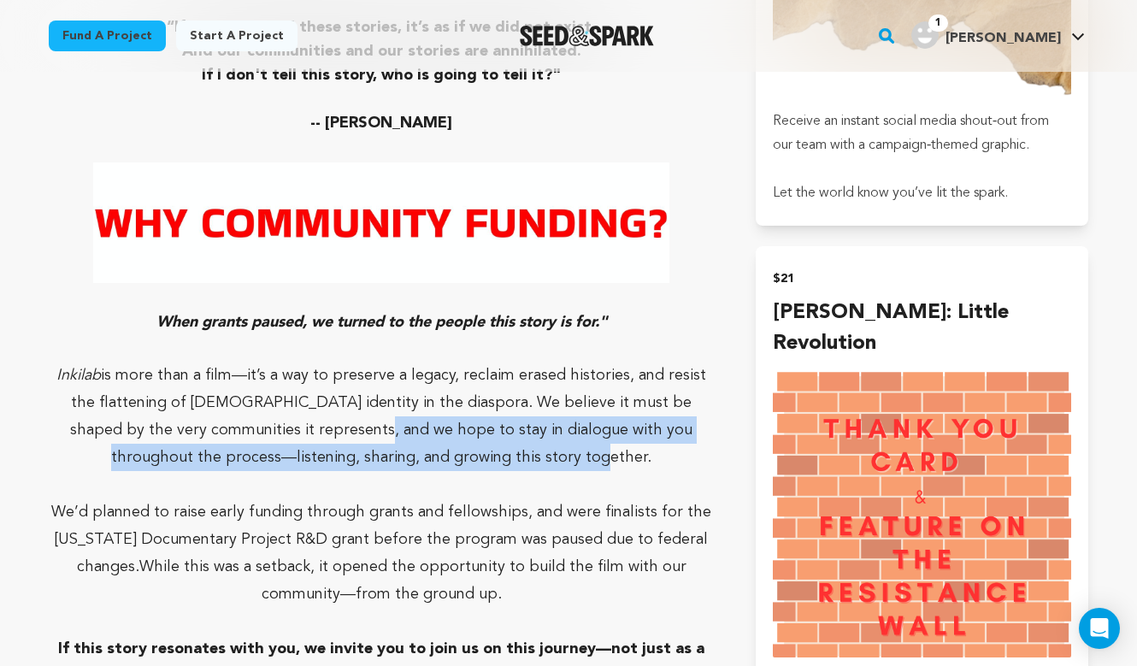
drag, startPoint x: 557, startPoint y: 427, endPoint x: 273, endPoint y: 410, distance: 284.3
click at [273, 410] on p "Inkilab is more than a film—it’s a way to preserve a legacy, reclaim erased his…" at bounding box center [382, 416] width 666 height 109
copy p "we hope to stay in dialogue with you throughout the process—listening, sharing,…"
